Goal: Information Seeking & Learning: Learn about a topic

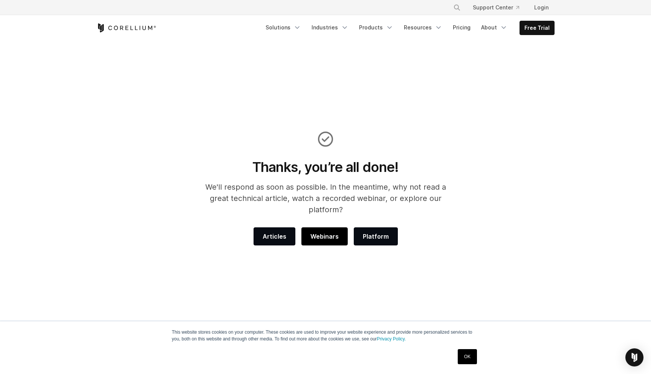
click at [331, 232] on span "Webinars" at bounding box center [324, 236] width 28 height 9
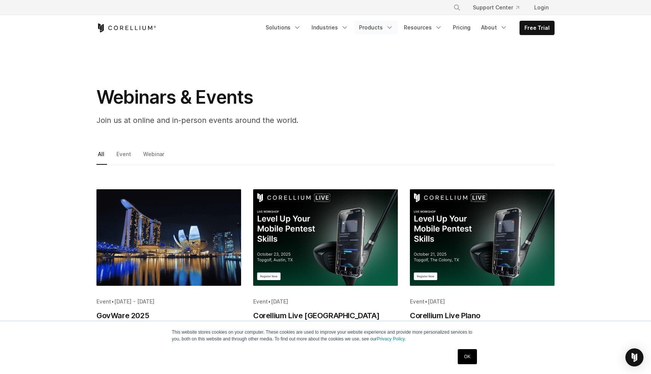
click at [374, 26] on link "Products" at bounding box center [375, 28] width 43 height 14
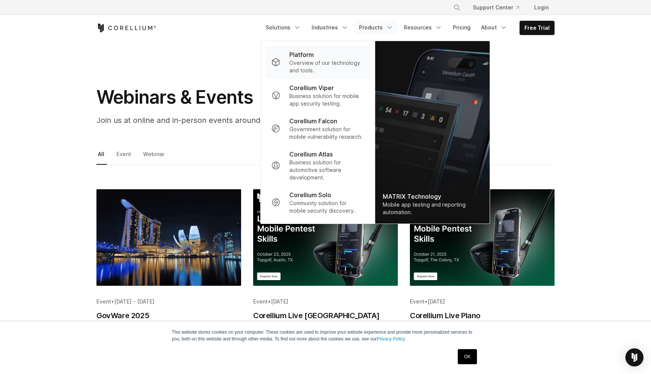
click at [323, 61] on p "Overview of our technology and tools." at bounding box center [326, 66] width 75 height 15
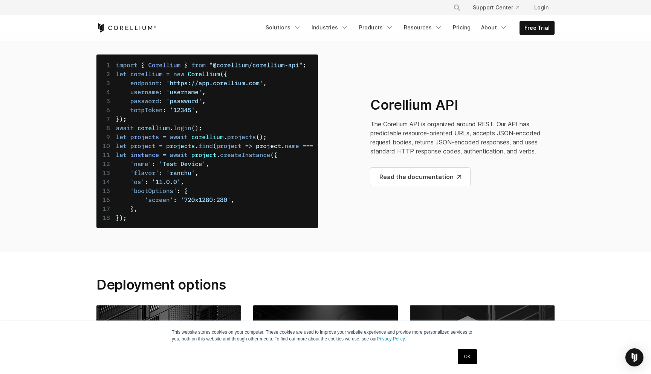
scroll to position [2907, 0]
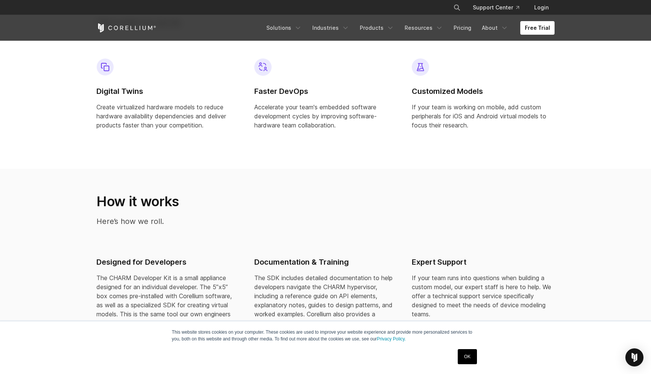
scroll to position [563, 0]
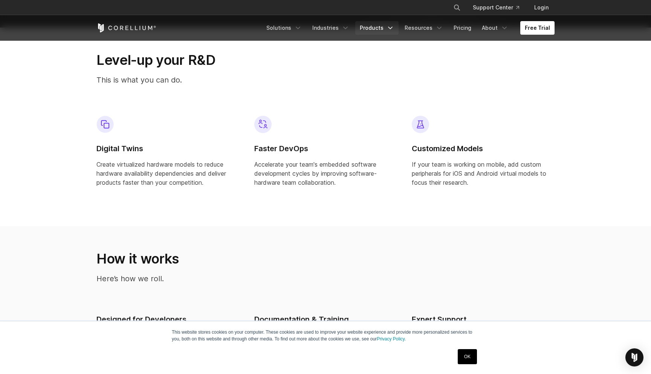
click at [377, 26] on link "Products" at bounding box center [376, 28] width 43 height 14
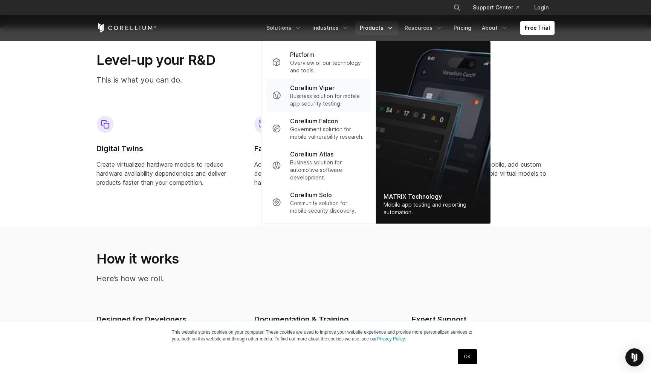
click at [326, 98] on p "Business solution for mobile app security testing." at bounding box center [327, 99] width 75 height 15
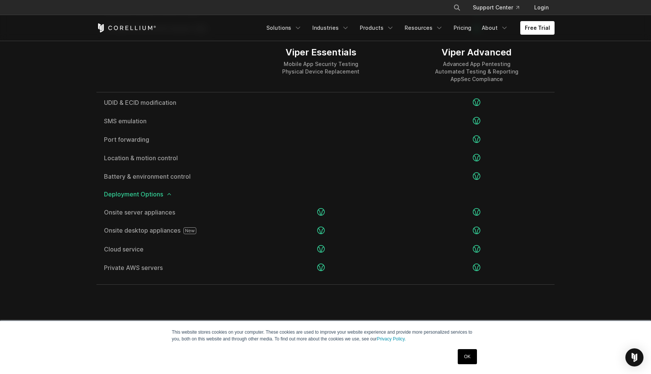
scroll to position [1540, 0]
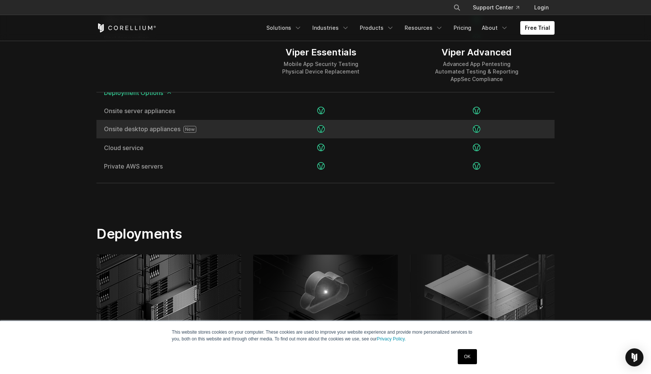
click at [166, 128] on span "Onsite desktop appliances" at bounding box center [169, 129] width 131 height 7
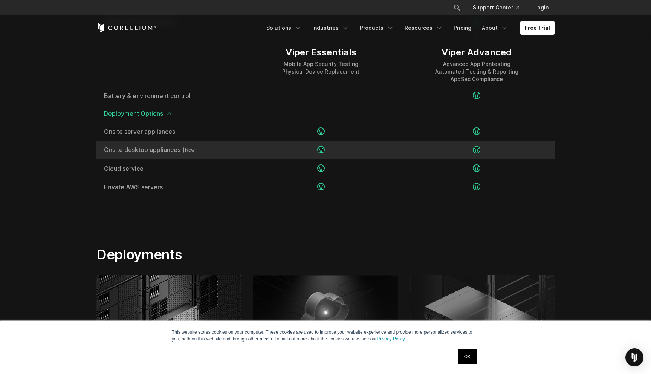
scroll to position [1509, 0]
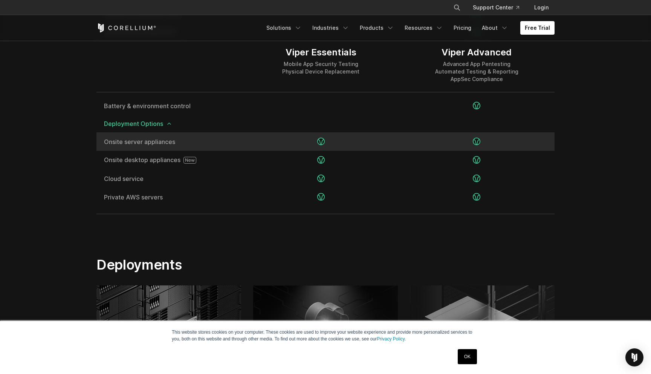
click at [160, 139] on span "Onsite server appliances" at bounding box center [169, 142] width 131 height 6
